Goal: Find specific page/section: Find specific page/section

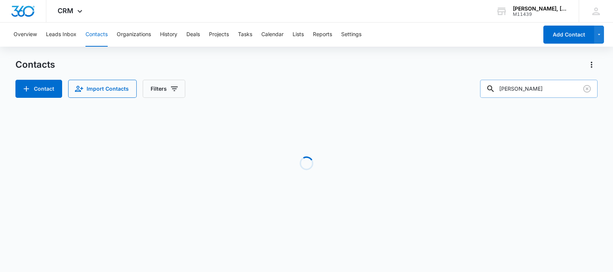
drag, startPoint x: 557, startPoint y: 85, endPoint x: 505, endPoint y: 90, distance: 52.3
click at [505, 90] on div "[PERSON_NAME]" at bounding box center [539, 89] width 118 height 18
paste input "[PERSON_NAME]"
type input "[PERSON_NAME]"
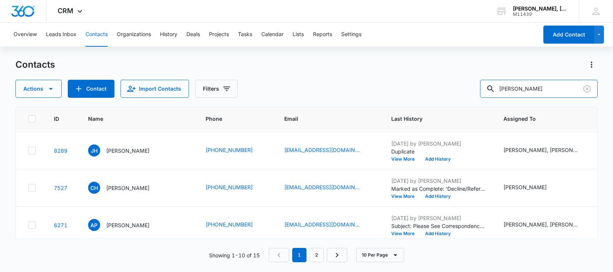
scroll to position [188, 0]
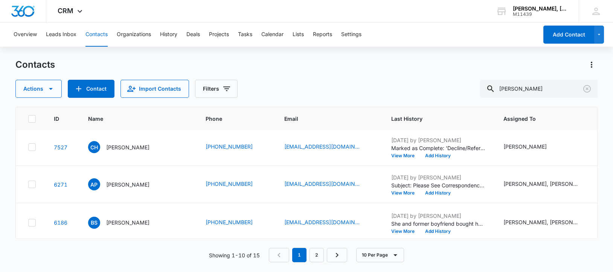
click at [120, 114] on p "[PERSON_NAME]" at bounding box center [127, 110] width 43 height 8
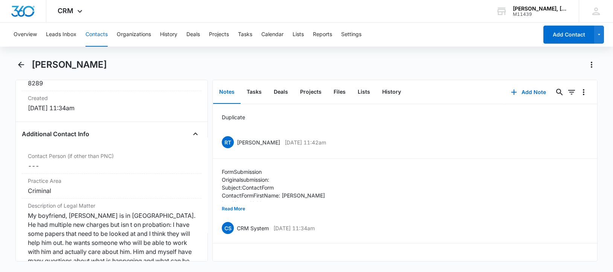
scroll to position [518, 0]
click at [17, 63] on icon "Back" at bounding box center [21, 64] width 9 height 9
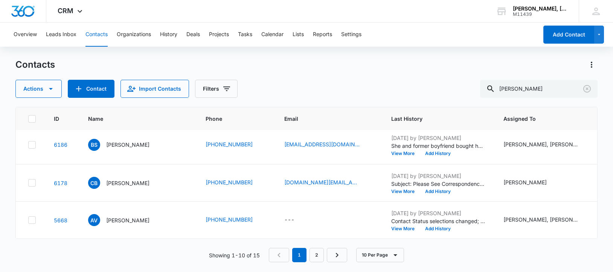
scroll to position [283, 0]
click at [128, 111] on p "[PERSON_NAME]" at bounding box center [127, 107] width 43 height 8
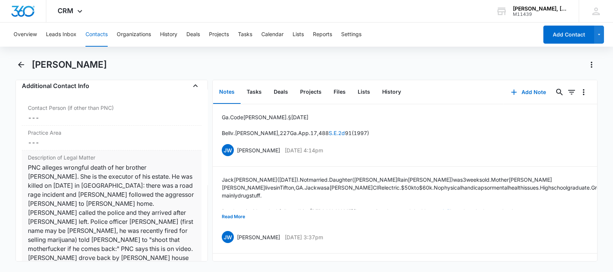
scroll to position [612, 0]
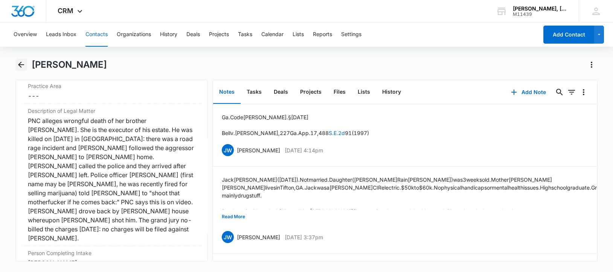
click at [19, 63] on icon "Back" at bounding box center [21, 64] width 9 height 9
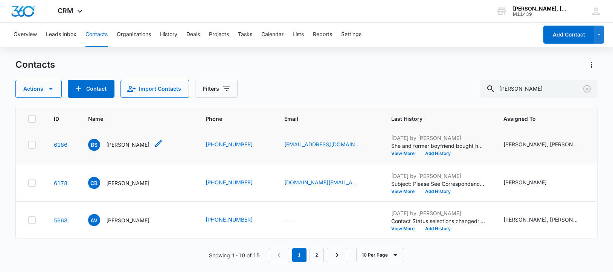
scroll to position [330, 0]
click at [126, 149] on p "[PERSON_NAME]" at bounding box center [127, 145] width 43 height 8
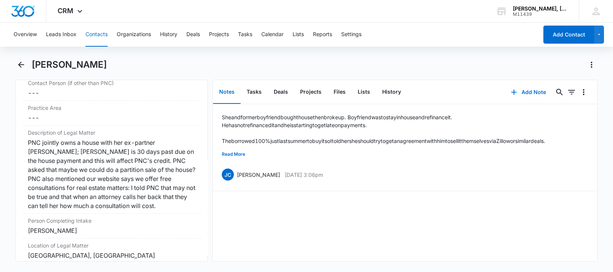
scroll to position [612, 0]
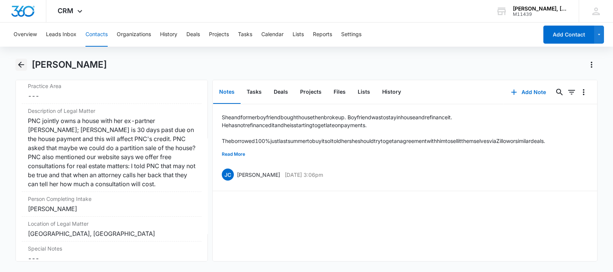
click at [23, 64] on icon "Back" at bounding box center [21, 64] width 9 height 9
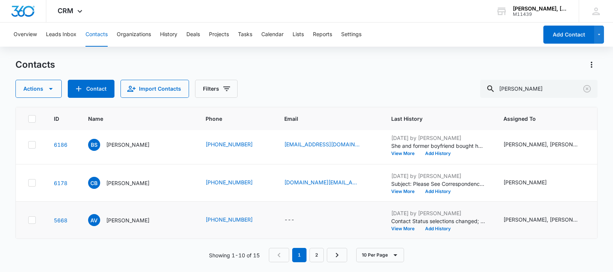
scroll to position [437, 0]
click at [319, 254] on link "2" at bounding box center [317, 255] width 14 height 14
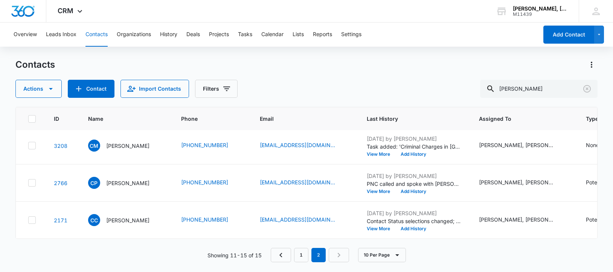
scroll to position [0, 0]
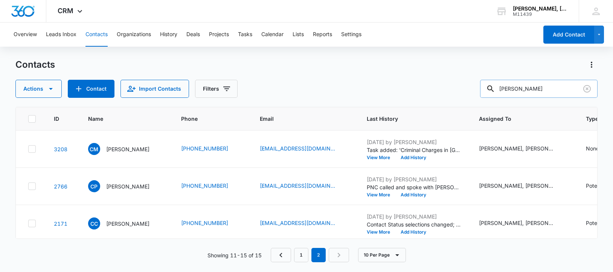
drag, startPoint x: 550, startPoint y: 91, endPoint x: 495, endPoint y: 87, distance: 55.5
click at [495, 87] on div "[PERSON_NAME]" at bounding box center [539, 89] width 118 height 18
paste input "[PERSON_NAME]"
type input "[PERSON_NAME]"
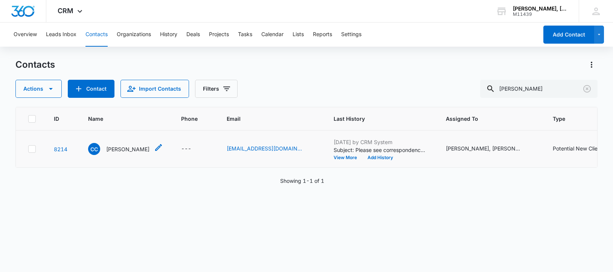
click at [119, 153] on p "[PERSON_NAME]" at bounding box center [127, 149] width 43 height 8
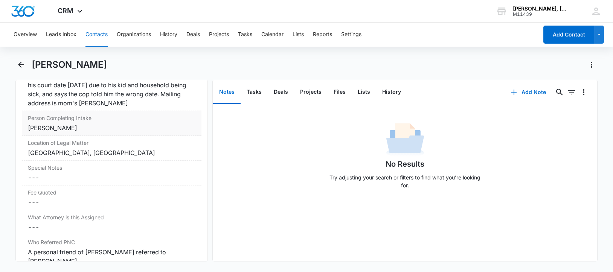
scroll to position [706, 0]
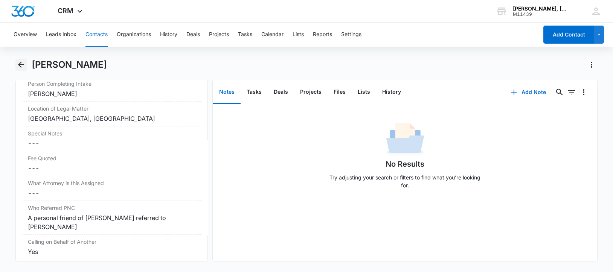
click at [17, 64] on icon "Back" at bounding box center [21, 64] width 9 height 9
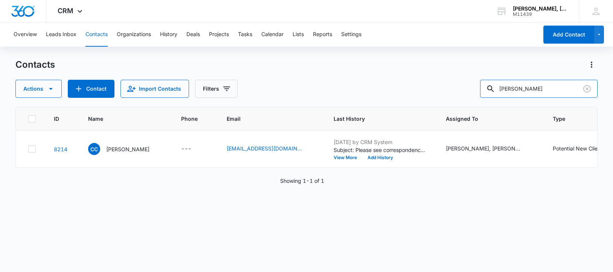
drag, startPoint x: 544, startPoint y: 90, endPoint x: 486, endPoint y: 96, distance: 58.7
click at [486, 96] on div "Actions Contact Import Contacts Filters [PERSON_NAME]" at bounding box center [306, 89] width 583 height 18
paste input "[PERSON_NAME]"
type input "[PERSON_NAME]"
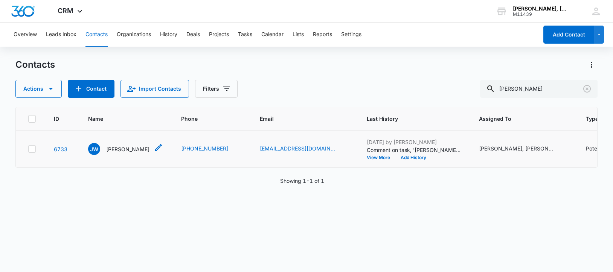
click at [110, 151] on p "[PERSON_NAME]" at bounding box center [127, 149] width 43 height 8
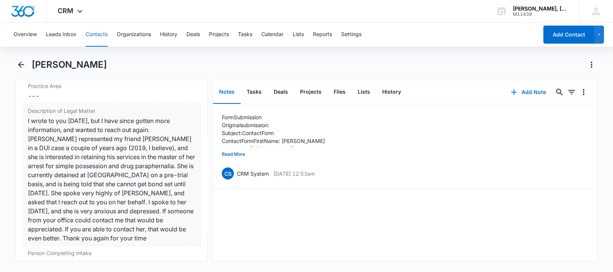
scroll to position [659, 0]
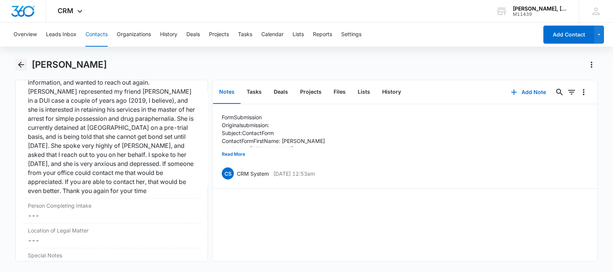
click at [20, 63] on icon "Back" at bounding box center [21, 65] width 6 height 6
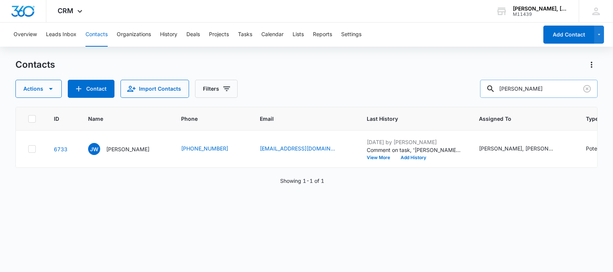
drag, startPoint x: 543, startPoint y: 89, endPoint x: 498, endPoint y: 90, distance: 44.5
click at [498, 90] on div "[PERSON_NAME]" at bounding box center [539, 89] width 118 height 18
paste input "[GEOGRAPHIC_DATA]"
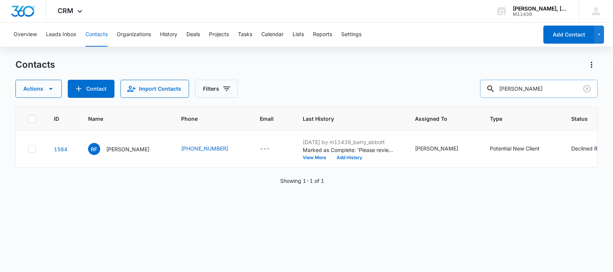
drag, startPoint x: 541, startPoint y: 91, endPoint x: 500, endPoint y: 94, distance: 40.8
click at [500, 94] on div "[PERSON_NAME]" at bounding box center [539, 89] width 118 height 18
paste input "[GEOGRAPHIC_DATA] Log Homes"
type input "[GEOGRAPHIC_DATA] Log Homes"
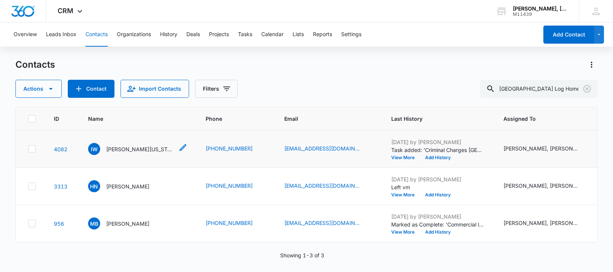
click at [121, 153] on p "[PERSON_NAME][US_STATE]" at bounding box center [140, 149] width 68 height 8
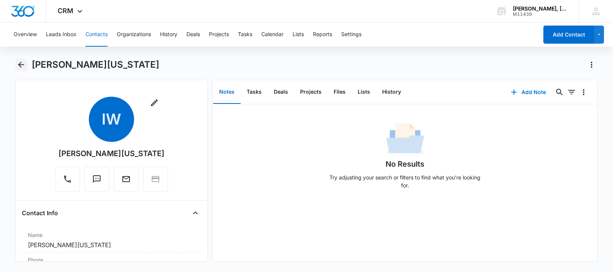
click at [21, 62] on icon "Back" at bounding box center [21, 65] width 6 height 6
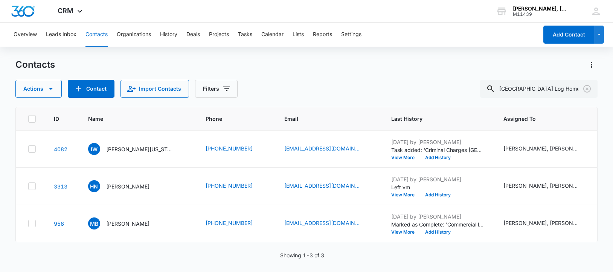
click at [121, 191] on p "[PERSON_NAME]" at bounding box center [127, 187] width 43 height 8
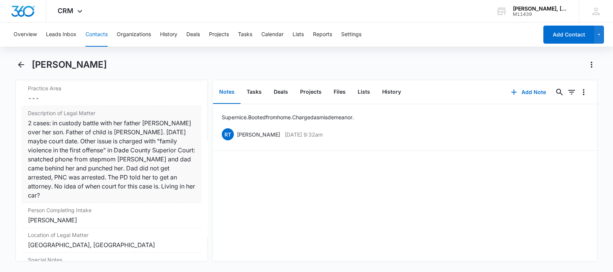
scroll to position [609, 0]
click at [20, 64] on icon "Back" at bounding box center [21, 65] width 6 height 6
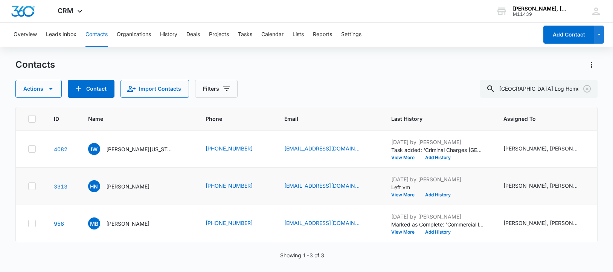
scroll to position [31, 0]
click at [122, 220] on p "[PERSON_NAME]" at bounding box center [127, 224] width 43 height 8
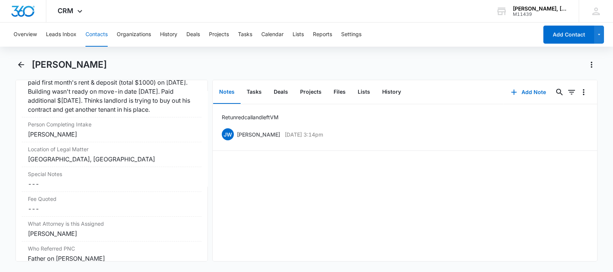
scroll to position [565, 0]
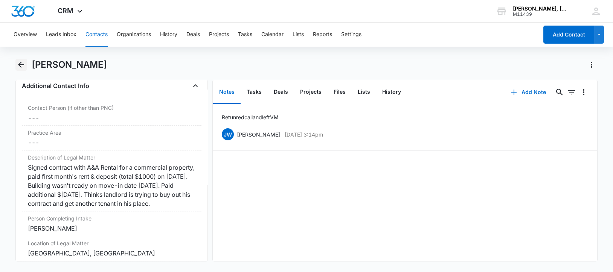
click at [20, 64] on icon "Back" at bounding box center [21, 65] width 6 height 6
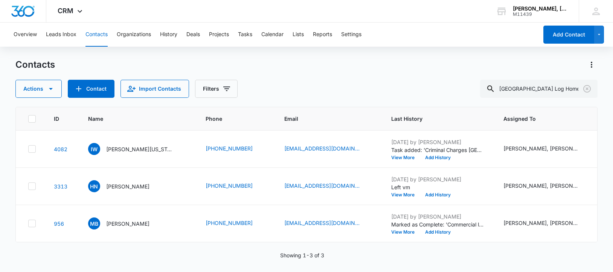
scroll to position [31, 0]
click at [117, 183] on p "[PERSON_NAME]" at bounding box center [127, 187] width 43 height 8
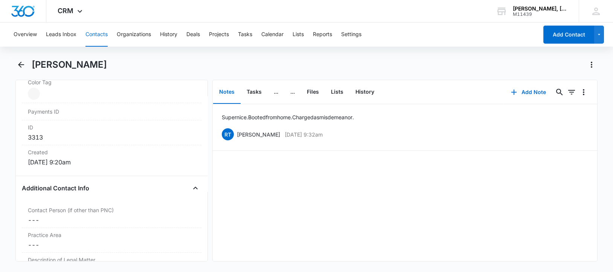
scroll to position [565, 0]
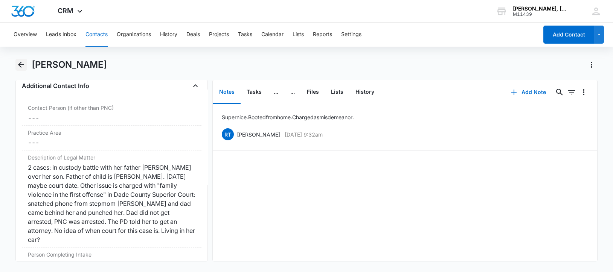
click at [21, 63] on icon "Back" at bounding box center [21, 64] width 9 height 9
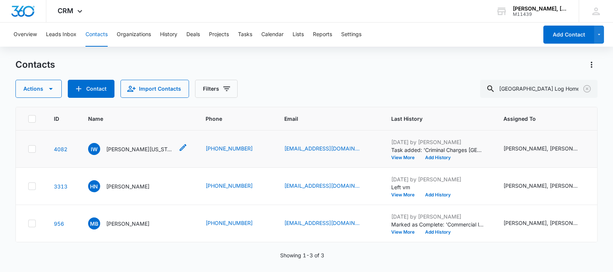
click at [114, 153] on p "[PERSON_NAME][US_STATE]" at bounding box center [140, 149] width 68 height 8
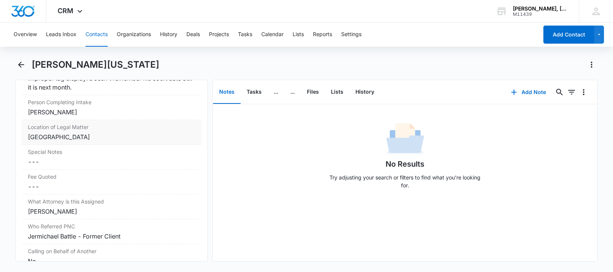
scroll to position [749, 0]
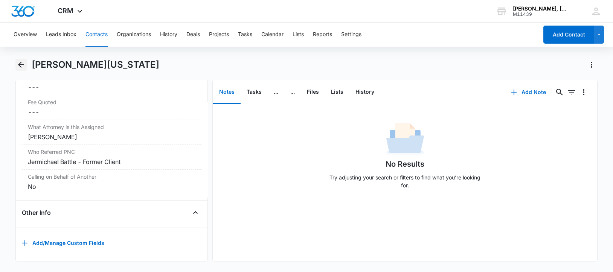
click at [21, 62] on icon "Back" at bounding box center [21, 65] width 6 height 6
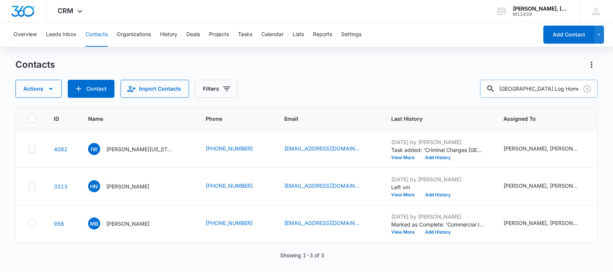
drag, startPoint x: 508, startPoint y: 91, endPoint x: 578, endPoint y: 89, distance: 70.1
click at [578, 89] on input "[GEOGRAPHIC_DATA] Log Homes" at bounding box center [539, 89] width 118 height 18
paste input "Construction"
type input "Battle Creek Construction"
click at [119, 153] on p "[PERSON_NAME][US_STATE]" at bounding box center [140, 149] width 68 height 8
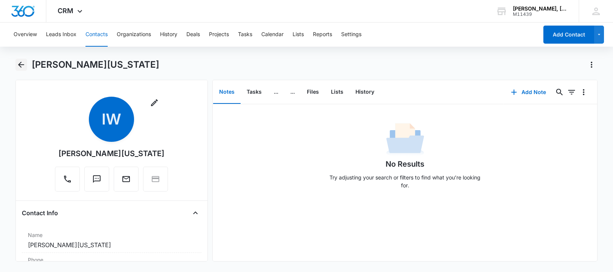
click at [20, 63] on icon "Back" at bounding box center [21, 65] width 6 height 6
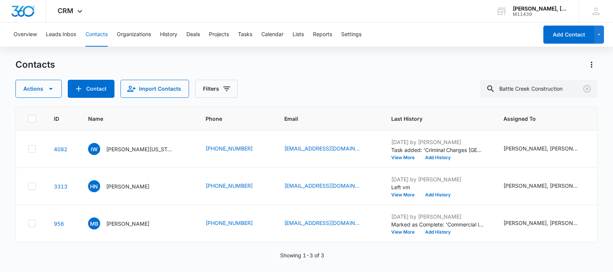
click at [120, 191] on p "[PERSON_NAME]" at bounding box center [127, 187] width 43 height 8
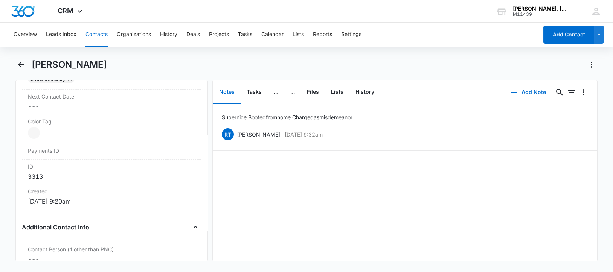
scroll to position [659, 0]
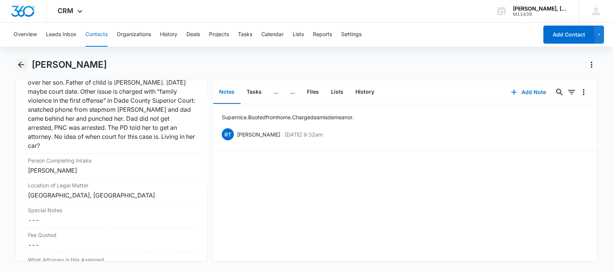
click at [21, 62] on icon "Back" at bounding box center [21, 64] width 9 height 9
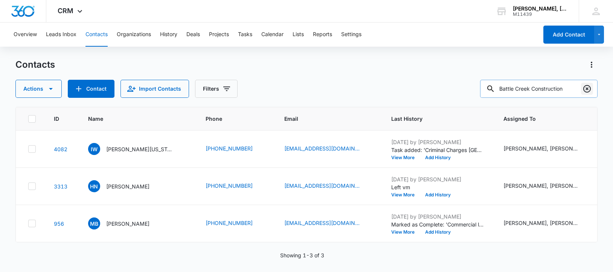
drag, startPoint x: 507, startPoint y: 89, endPoint x: 582, endPoint y: 85, distance: 75.5
click at [582, 85] on div "Battle Creek Construction" at bounding box center [539, 89] width 118 height 18
paste input "[PERSON_NAME]"
type input "[PERSON_NAME]"
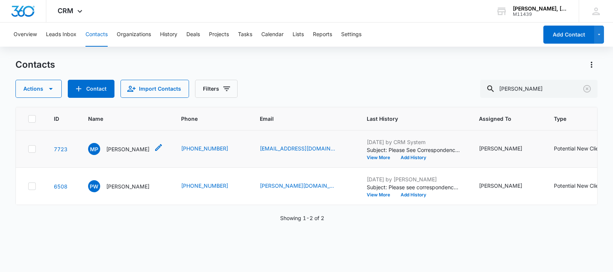
click at [110, 153] on p "[PERSON_NAME]" at bounding box center [127, 149] width 43 height 8
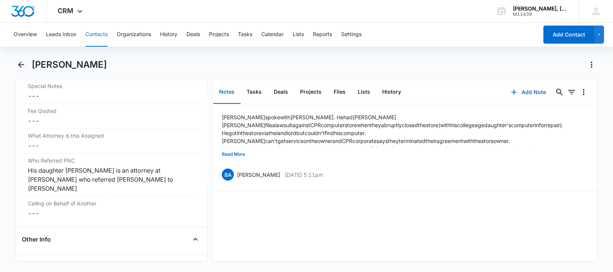
scroll to position [776, 0]
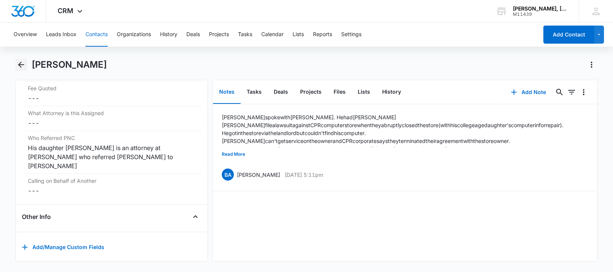
click at [21, 63] on icon "Back" at bounding box center [21, 65] width 6 height 6
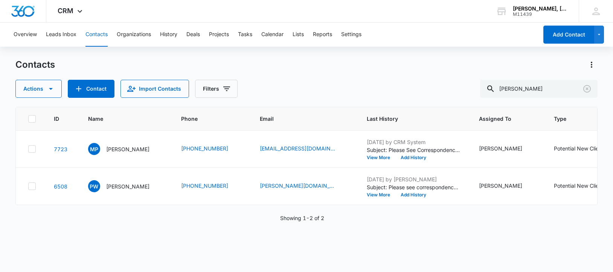
click at [118, 191] on p "[PERSON_NAME]" at bounding box center [127, 187] width 43 height 8
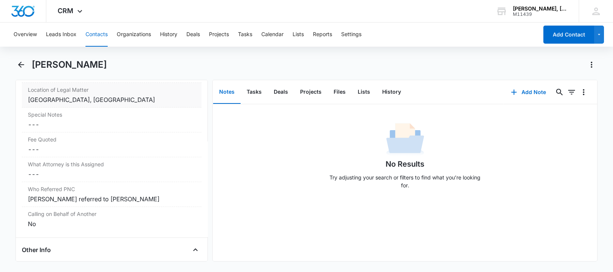
scroll to position [833, 0]
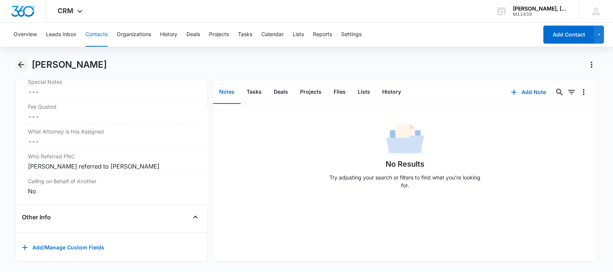
click at [21, 64] on icon "Back" at bounding box center [21, 64] width 9 height 9
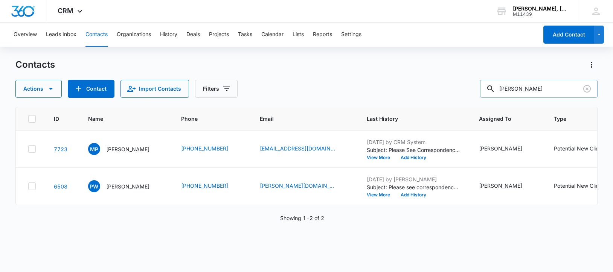
drag, startPoint x: 509, startPoint y: 89, endPoint x: 570, endPoint y: 84, distance: 62.0
click at [570, 84] on input "[PERSON_NAME]" at bounding box center [539, 89] width 118 height 18
paste input "[PERSON_NAME] & [PERSON_NAME], Inc"
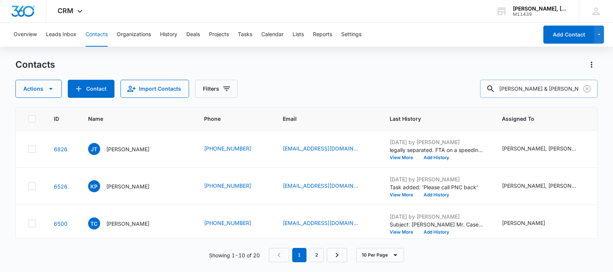
drag, startPoint x: 548, startPoint y: 91, endPoint x: 572, endPoint y: 89, distance: 24.2
click at [572, 89] on input "[PERSON_NAME] & [PERSON_NAME], Inc" at bounding box center [539, 89] width 118 height 18
type input "[PERSON_NAME] & [PERSON_NAME]"
click at [119, 153] on p "[PERSON_NAME]" at bounding box center [127, 149] width 43 height 8
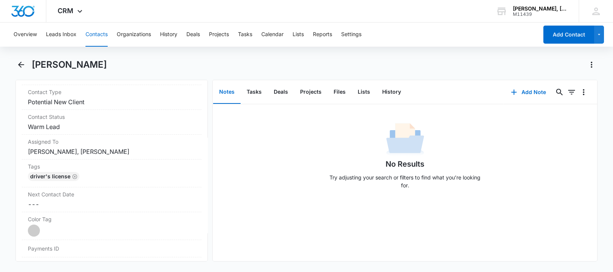
scroll to position [377, 0]
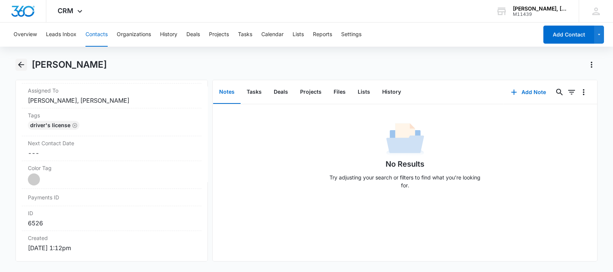
click at [20, 62] on icon "Back" at bounding box center [21, 64] width 9 height 9
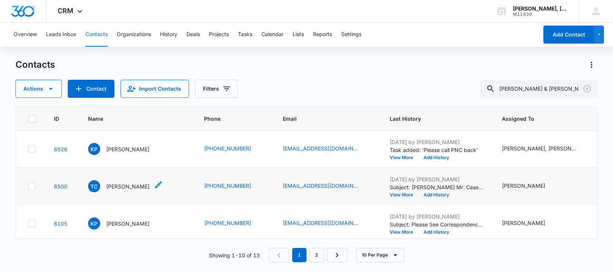
click at [123, 191] on p "[PERSON_NAME]" at bounding box center [127, 187] width 43 height 8
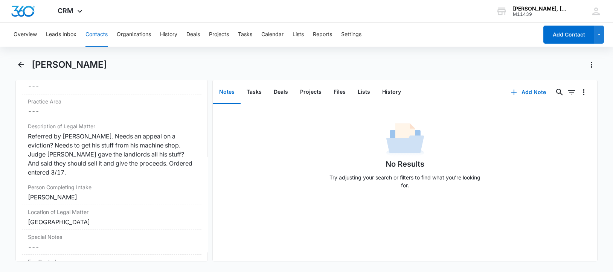
scroll to position [612, 0]
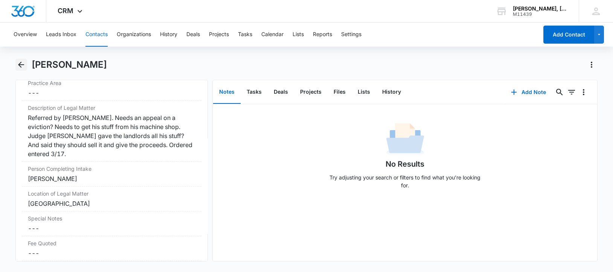
click at [21, 64] on icon "Back" at bounding box center [21, 64] width 9 height 9
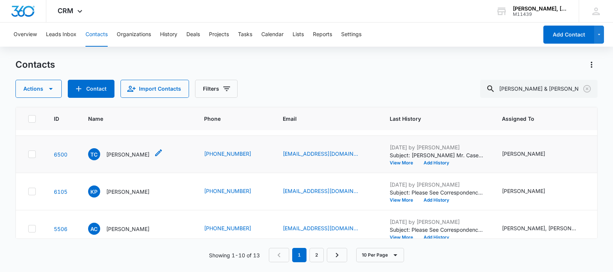
scroll to position [47, 0]
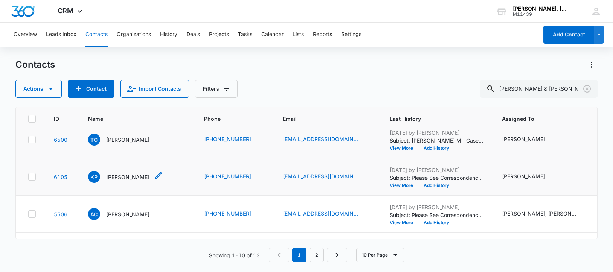
click at [130, 181] on p "[PERSON_NAME]" at bounding box center [127, 177] width 43 height 8
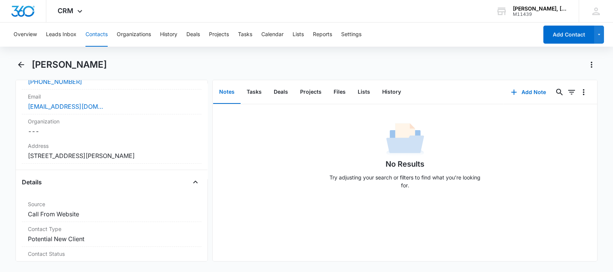
scroll to position [235, 0]
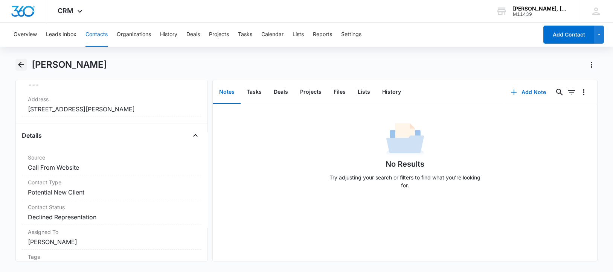
click at [19, 64] on icon "Back" at bounding box center [21, 65] width 6 height 6
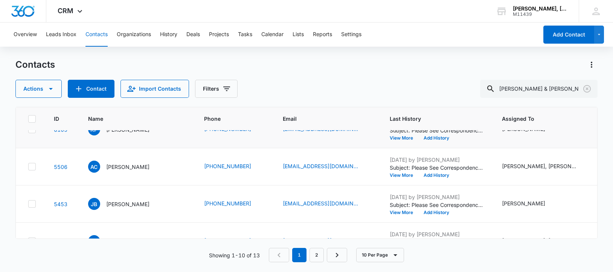
scroll to position [141, 0]
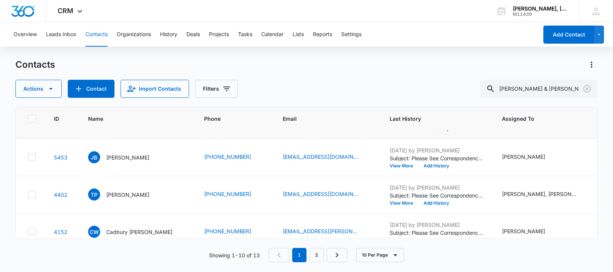
click at [121, 124] on p "[PERSON_NAME]" at bounding box center [127, 120] width 43 height 8
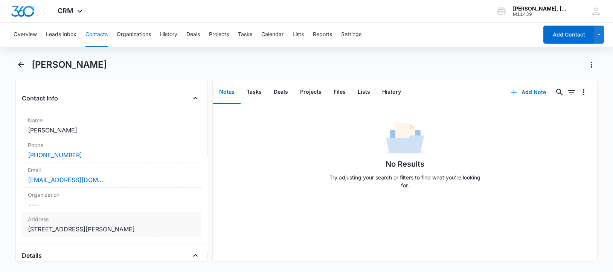
scroll to position [141, 0]
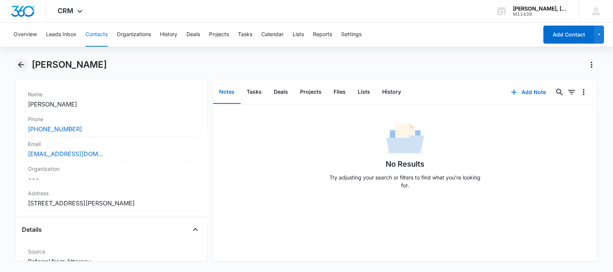
click at [20, 64] on icon "Back" at bounding box center [21, 65] width 6 height 6
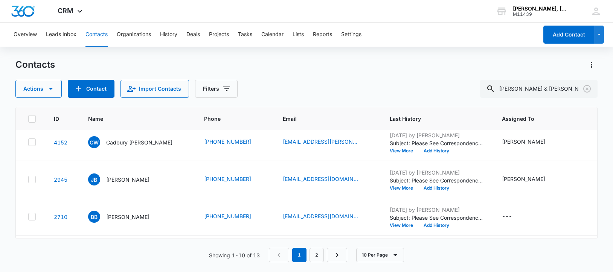
scroll to position [235, 0]
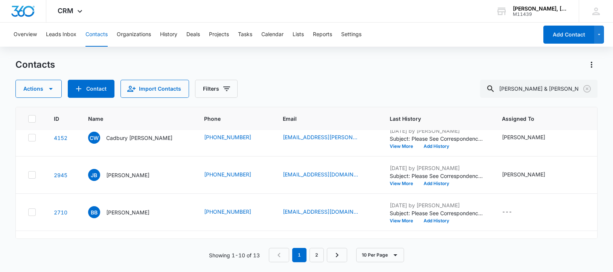
click at [130, 105] on p "[PERSON_NAME]" at bounding box center [127, 101] width 43 height 8
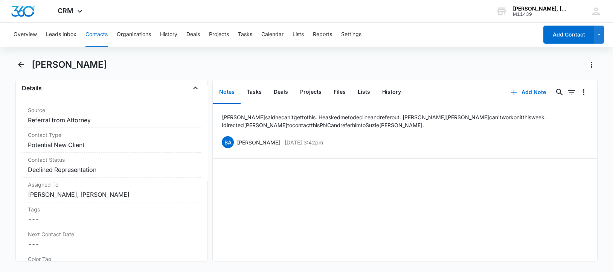
scroll to position [377, 0]
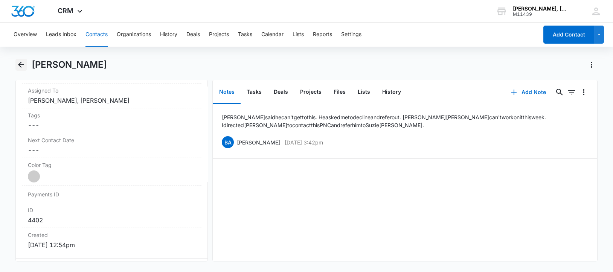
click at [23, 63] on icon "Back" at bounding box center [21, 64] width 9 height 9
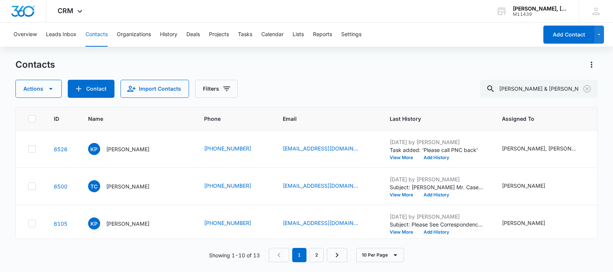
scroll to position [235, 0]
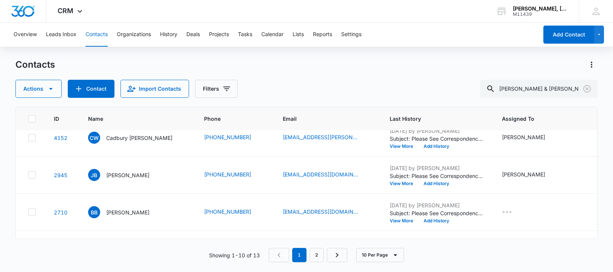
click at [119, 142] on p "Cadbury [PERSON_NAME]" at bounding box center [139, 138] width 66 height 8
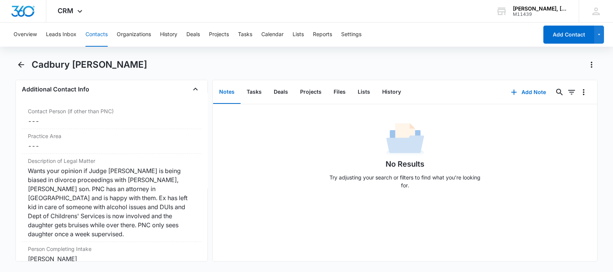
scroll to position [565, 0]
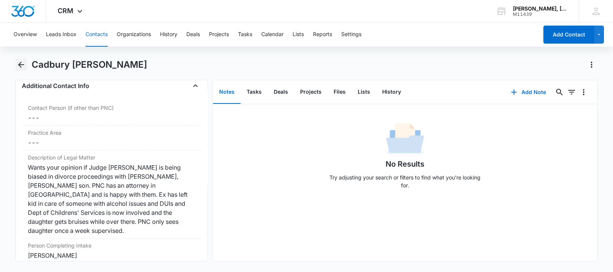
click at [20, 64] on icon "Back" at bounding box center [21, 65] width 6 height 6
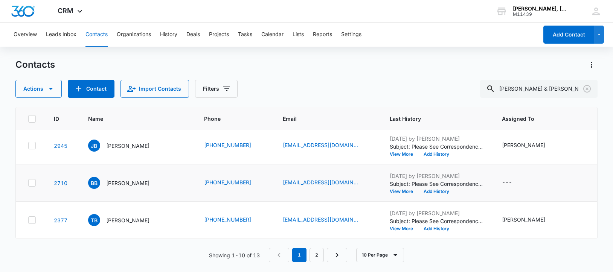
scroll to position [392, 0]
click at [316, 257] on link "2" at bounding box center [317, 255] width 14 height 14
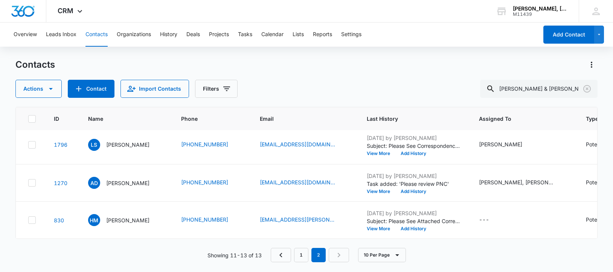
scroll to position [0, 0]
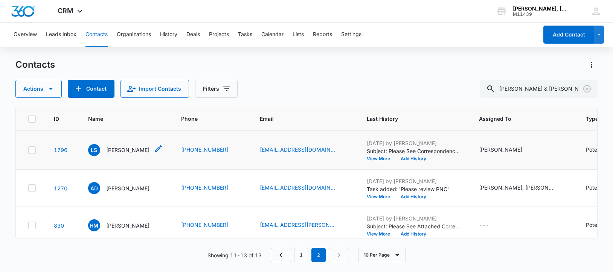
click at [128, 154] on p "[PERSON_NAME]" at bounding box center [127, 150] width 43 height 8
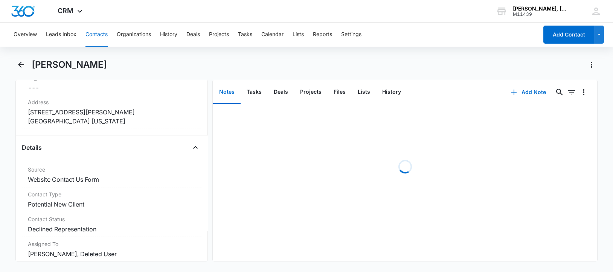
scroll to position [235, 0]
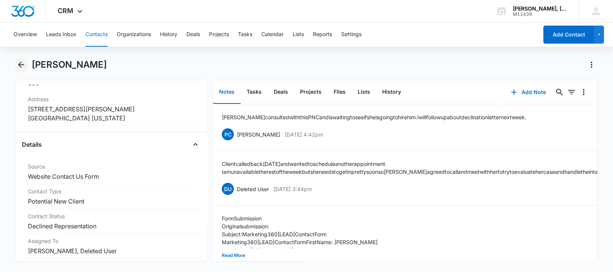
click at [21, 64] on icon "Back" at bounding box center [21, 65] width 6 height 6
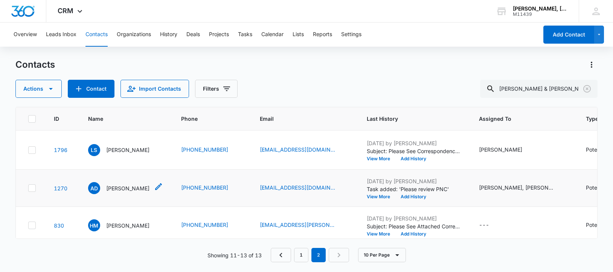
click at [113, 193] on p "[PERSON_NAME]" at bounding box center [127, 189] width 43 height 8
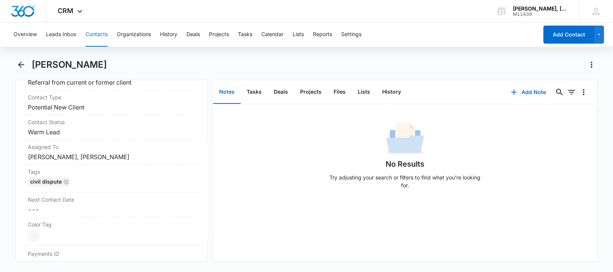
scroll to position [329, 0]
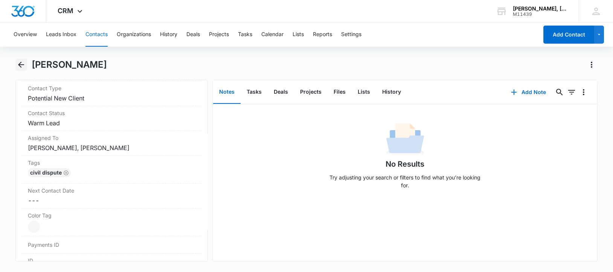
click at [22, 65] on icon "Back" at bounding box center [21, 64] width 9 height 9
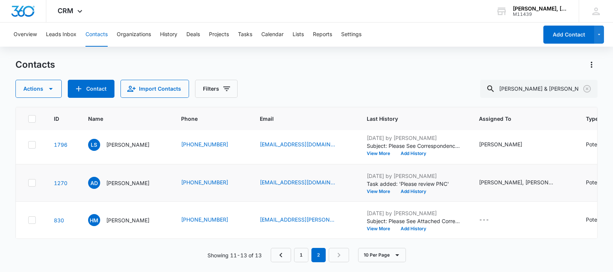
scroll to position [47, 0]
click at [124, 217] on p "[PERSON_NAME]" at bounding box center [127, 221] width 43 height 8
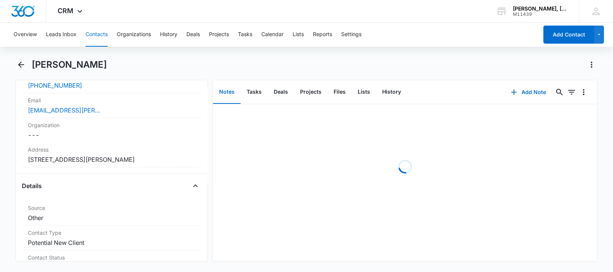
scroll to position [188, 0]
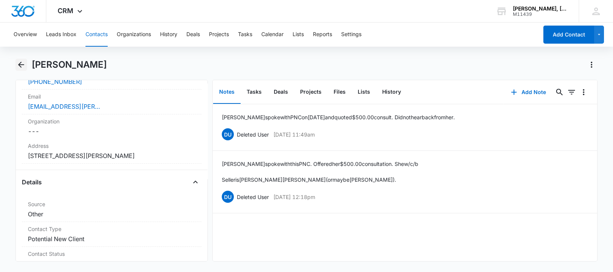
click at [23, 64] on icon "Back" at bounding box center [21, 64] width 9 height 9
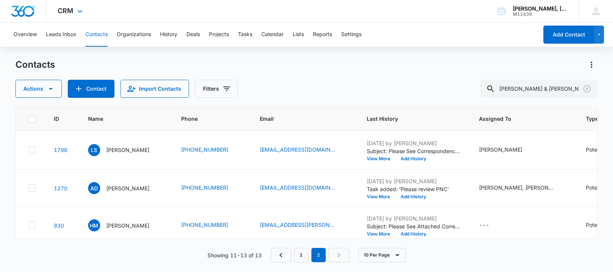
scroll to position [47, 0]
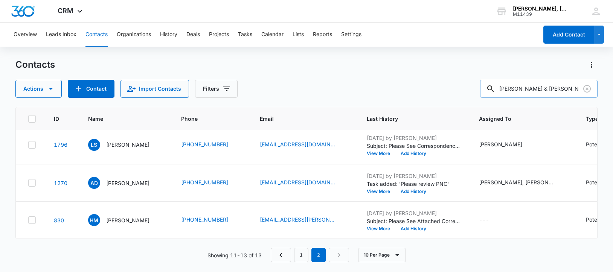
drag, startPoint x: 509, startPoint y: 90, endPoint x: 565, endPoint y: 81, distance: 56.5
click at [565, 81] on input "[PERSON_NAME] & [PERSON_NAME]" at bounding box center [539, 89] width 118 height 18
paste input "[PERSON_NAME]"
type input "[PERSON_NAME]"
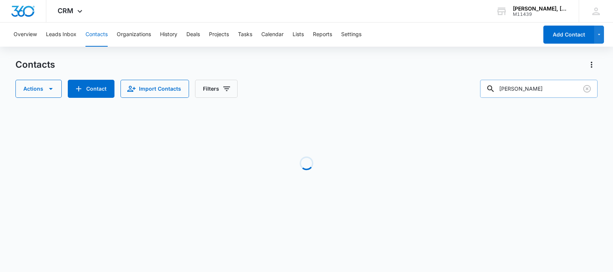
scroll to position [0, 0]
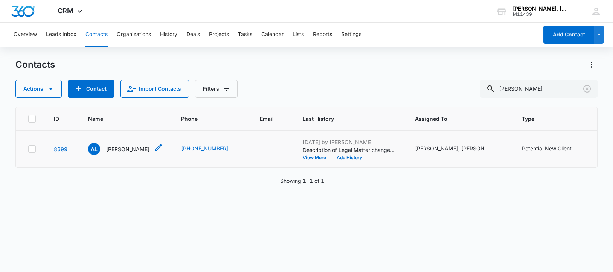
click at [113, 153] on p "[PERSON_NAME]" at bounding box center [127, 149] width 43 height 8
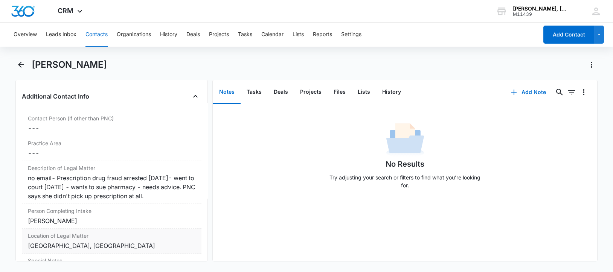
scroll to position [599, 0]
